Goal: Task Accomplishment & Management: Use online tool/utility

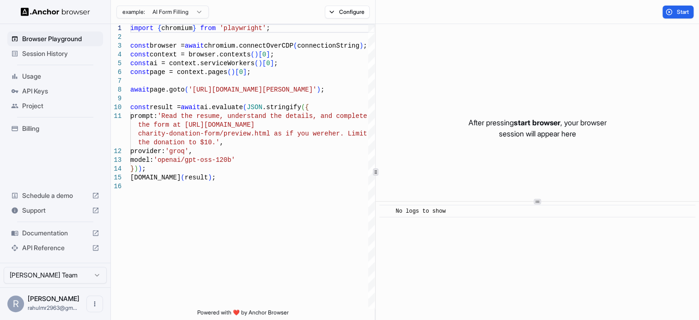
drag, startPoint x: 378, startPoint y: 65, endPoint x: 442, endPoint y: 66, distance: 63.7
click at [442, 66] on div "After pressing start browser , your browser session will appear here" at bounding box center [537, 128] width 323 height 208
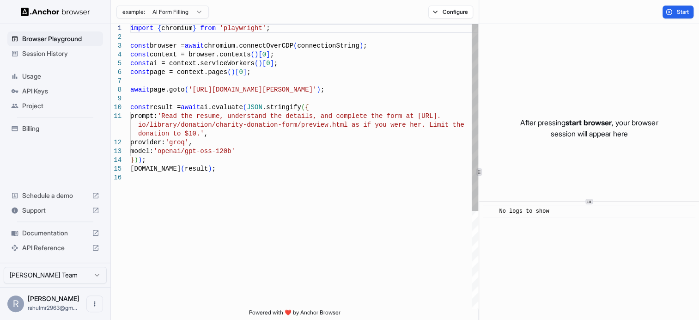
click at [479, 84] on div "1 2 3 4 5 6 7 8 9 10 11 12 13 14 15 16 import { chromium } from 'playwright' ; …" at bounding box center [405, 172] width 588 height 296
drag, startPoint x: 191, startPoint y: 90, endPoint x: 329, endPoint y: 90, distance: 138.6
click at [329, 90] on div "import { chromium } from 'playwright' ; const browser = await chromium.connectO…" at bounding box center [304, 241] width 348 height 434
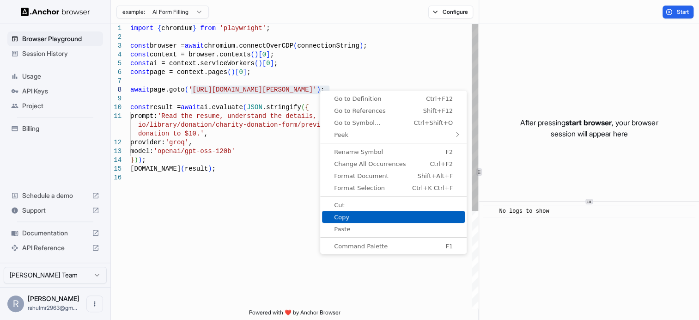
click at [352, 218] on span "Copy" at bounding box center [393, 217] width 143 height 6
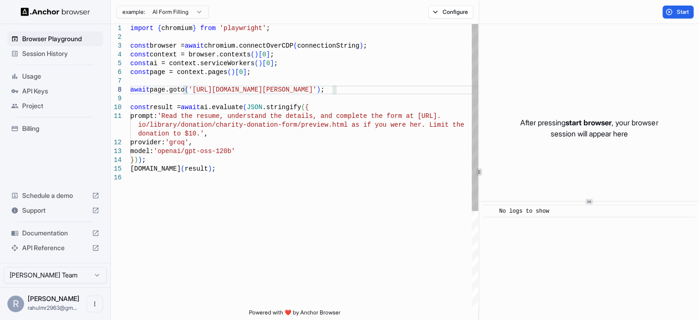
type textarea "**********"
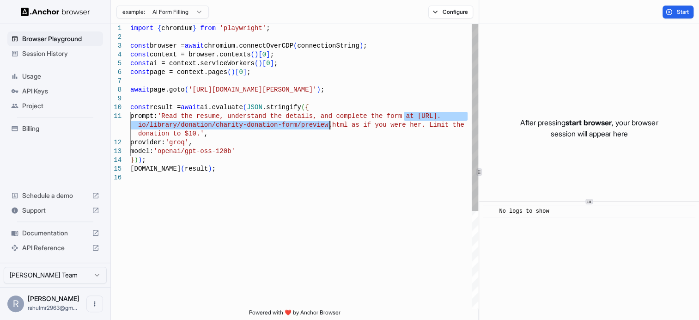
drag, startPoint x: 404, startPoint y: 116, endPoint x: 330, endPoint y: 125, distance: 74.0
click at [330, 125] on div "import { chromium } from 'playwright' ; const browser = await chromium.connectO…" at bounding box center [304, 241] width 348 height 434
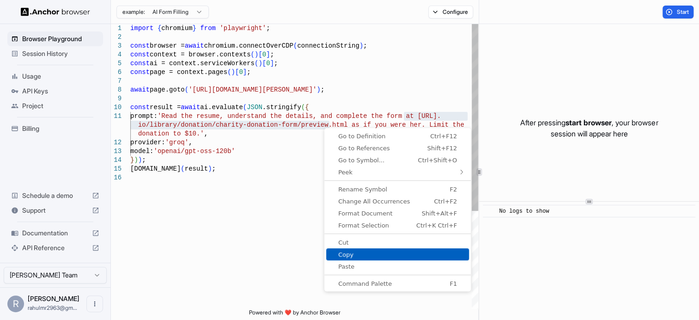
click at [340, 254] on span "Copy" at bounding box center [397, 254] width 143 height 6
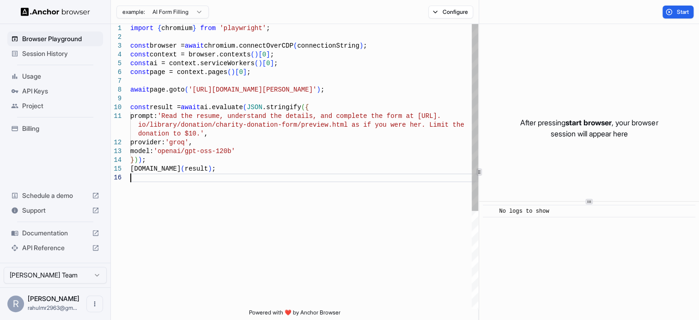
click at [315, 182] on div "import { chromium } from 'playwright' ; const browser = await chromium.connectO…" at bounding box center [304, 241] width 348 height 434
click at [24, 88] on span "API Keys" at bounding box center [60, 90] width 77 height 9
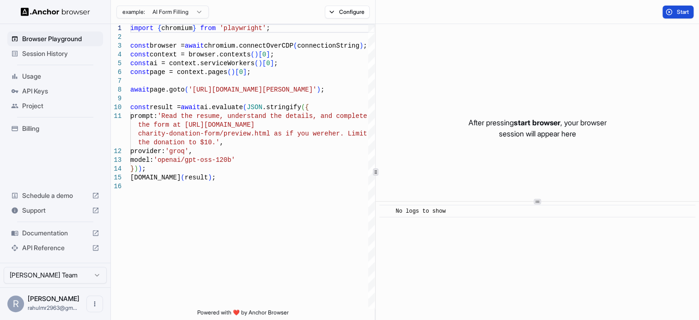
click at [676, 14] on span "Start" at bounding box center [682, 11] width 13 height 7
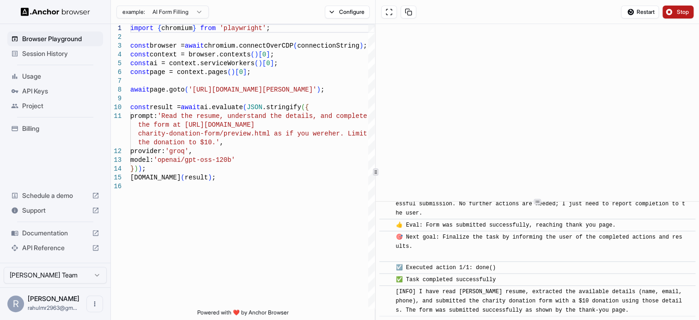
scroll to position [538, 0]
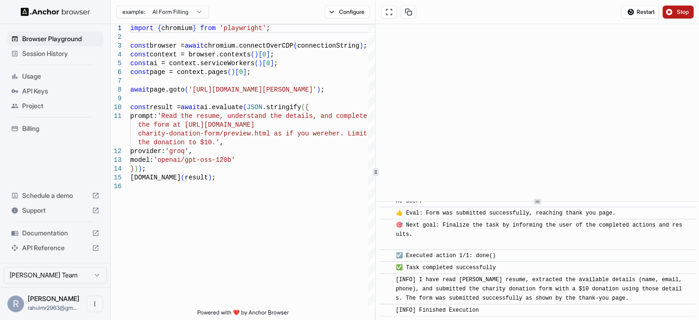
click at [681, 10] on span "Stop" at bounding box center [682, 11] width 13 height 7
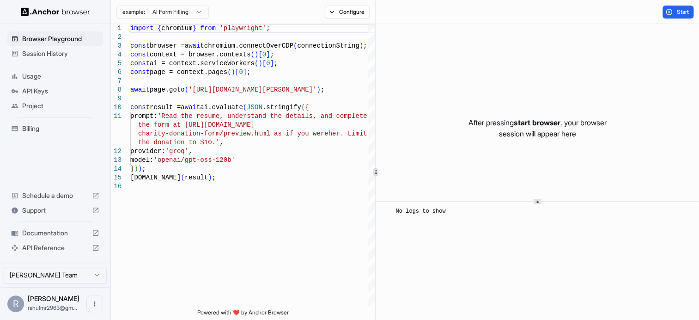
click at [44, 124] on span "Billing" at bounding box center [60, 128] width 77 height 9
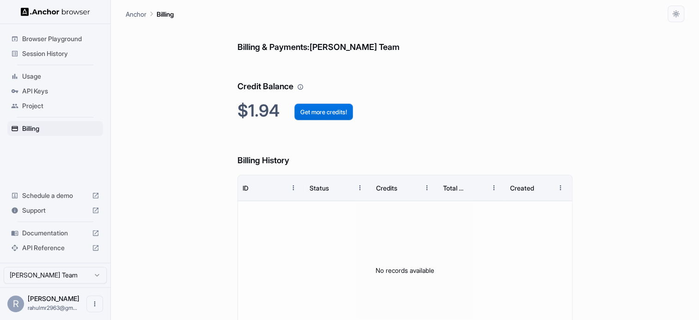
click at [306, 111] on button "Get more credits!" at bounding box center [323, 111] width 59 height 17
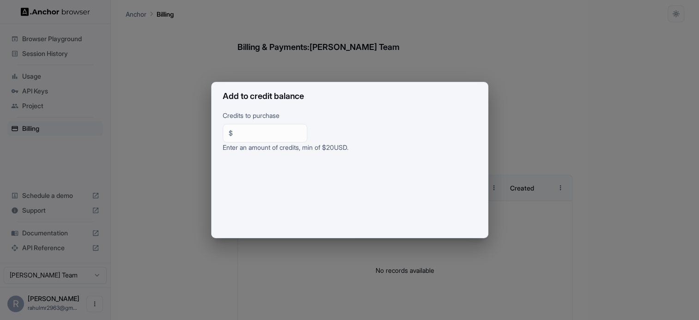
click at [139, 199] on div "Add to credit balance Credits to purchase $ ** ​ Enter an amount of credits, mi…" at bounding box center [349, 160] width 699 height 320
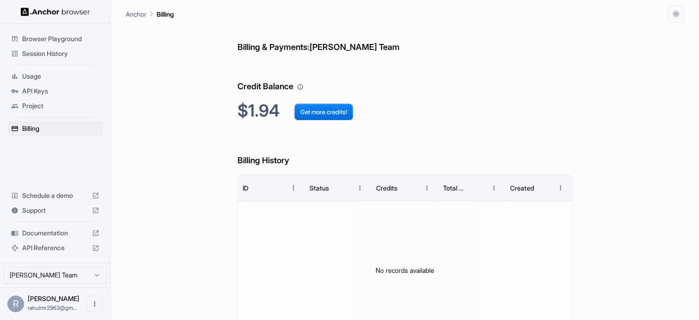
click at [29, 105] on span "Project" at bounding box center [60, 105] width 77 height 9
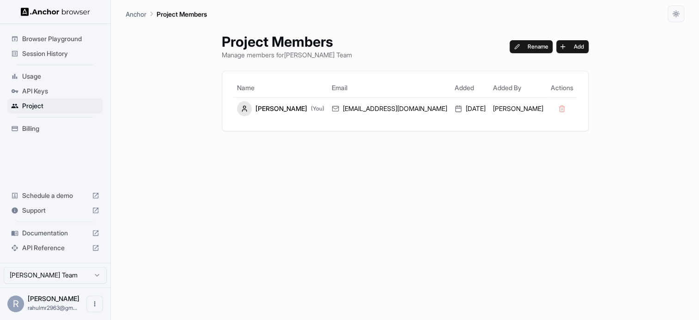
click at [30, 55] on span "Session History" at bounding box center [60, 53] width 77 height 9
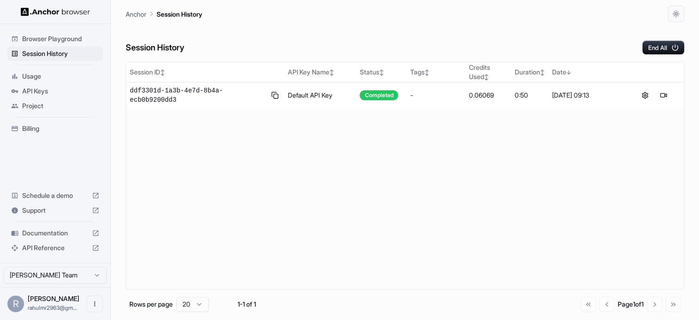
click at [30, 76] on span "Usage" at bounding box center [60, 76] width 77 height 9
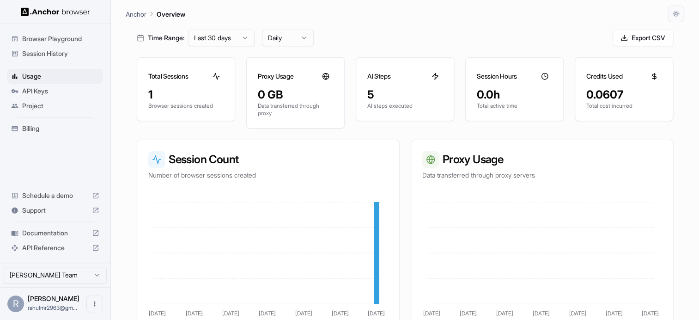
scroll to position [19, 0]
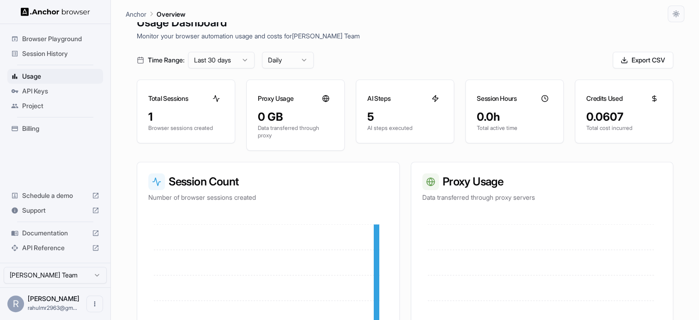
click at [32, 106] on span "Project" at bounding box center [60, 105] width 77 height 9
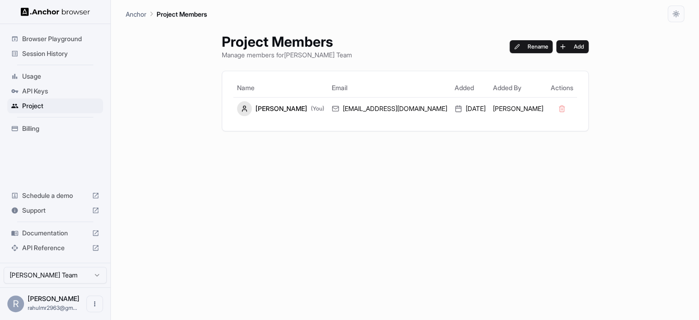
click at [43, 82] on div "Usage" at bounding box center [55, 76] width 96 height 15
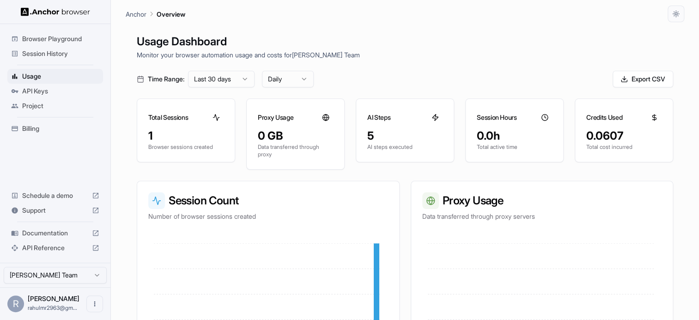
click at [25, 50] on span "Session History" at bounding box center [60, 53] width 77 height 9
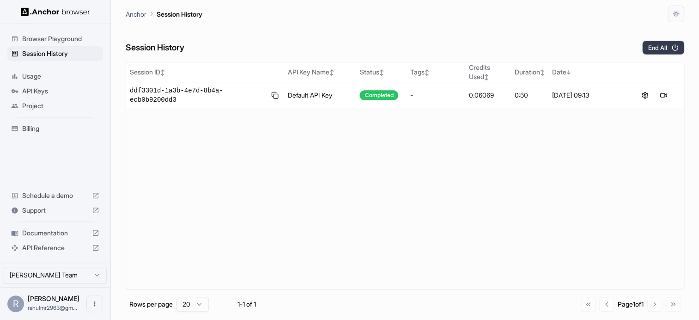
click at [674, 49] on icon "button" at bounding box center [675, 47] width 8 height 8
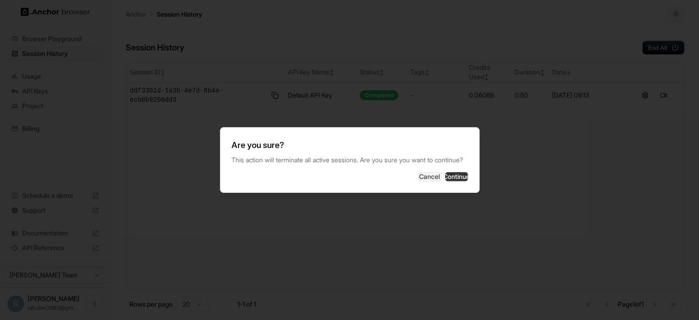
click at [449, 181] on button "Continue" at bounding box center [456, 176] width 23 height 9
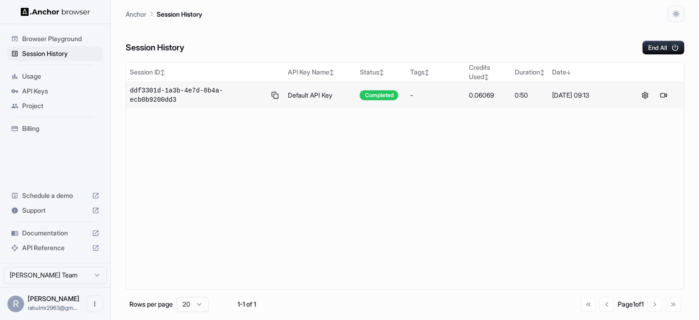
click at [643, 91] on button at bounding box center [644, 95] width 11 height 11
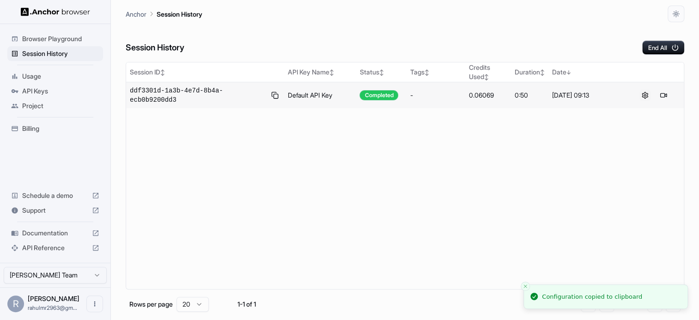
click at [643, 91] on button at bounding box center [644, 95] width 11 height 11
click at [662, 93] on button at bounding box center [663, 95] width 11 height 11
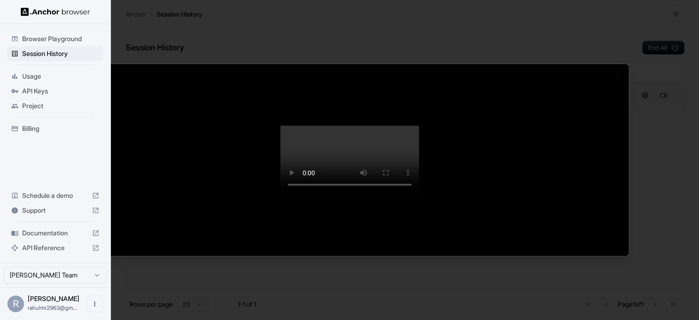
click at [675, 14] on div at bounding box center [349, 160] width 699 height 320
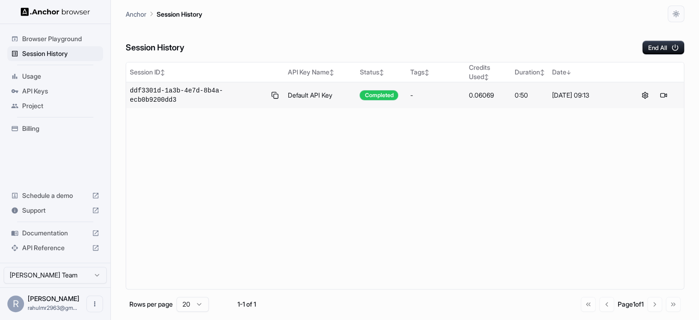
click at [56, 37] on span "Browser Playground" at bounding box center [60, 38] width 77 height 9
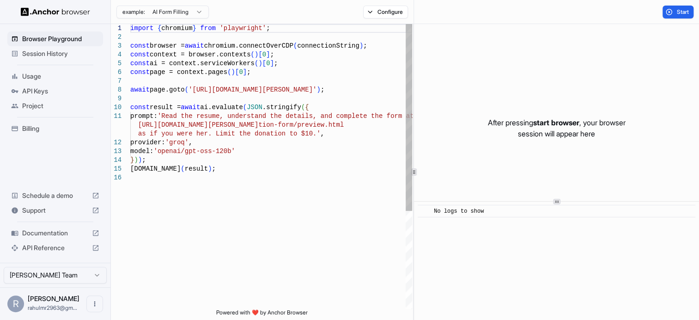
click at [414, 162] on div "1 2 3 4 5 6 7 8 9 10 11 12 13 14 15 16 import { chromium } from 'playwright' ; …" at bounding box center [405, 172] width 588 height 296
